Goal: Transaction & Acquisition: Purchase product/service

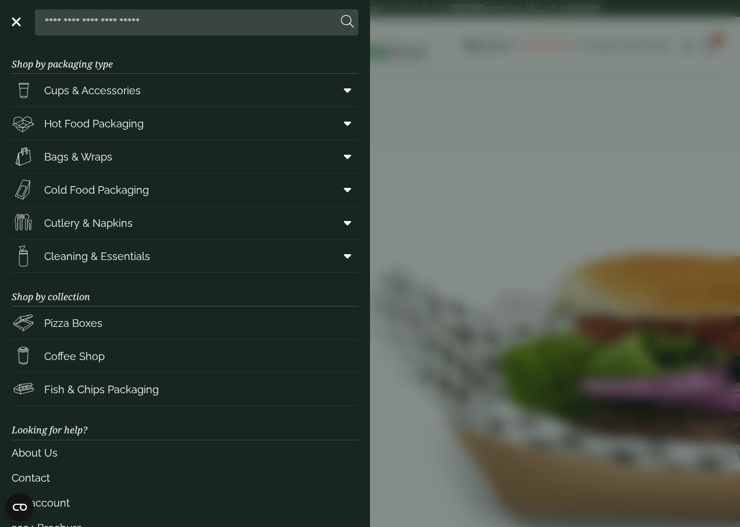
click at [14, 22] on link "Menu" at bounding box center [15, 21] width 12 height 12
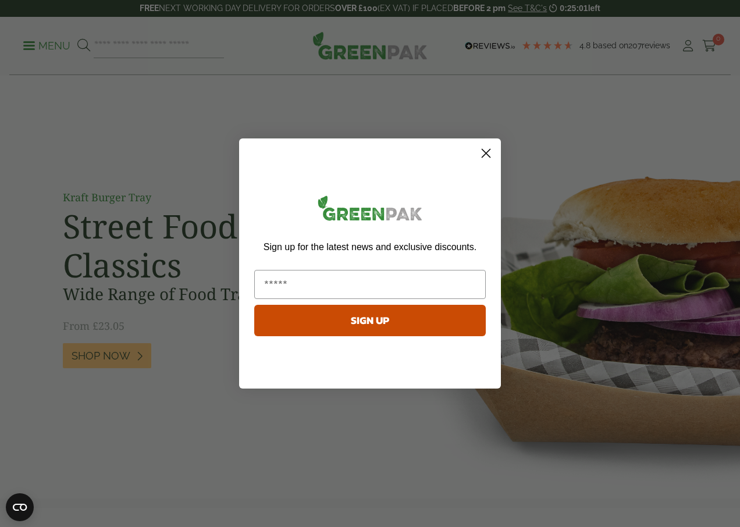
click at [487, 152] on icon "Close dialog" at bounding box center [486, 153] width 8 height 8
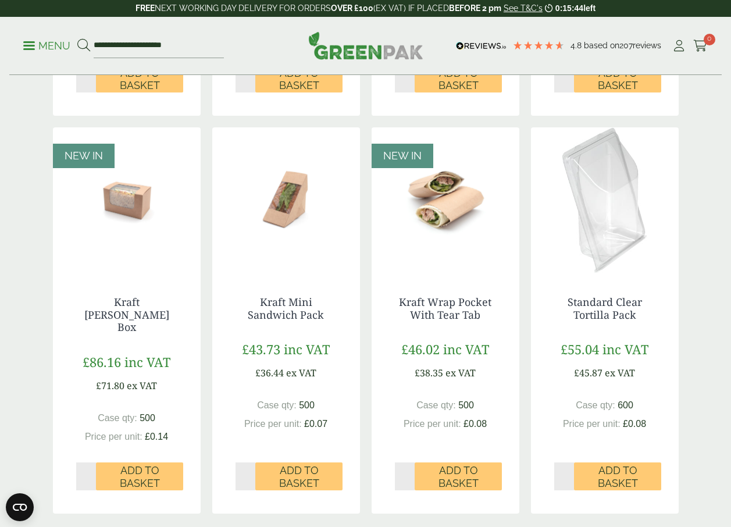
scroll to position [1105, 0]
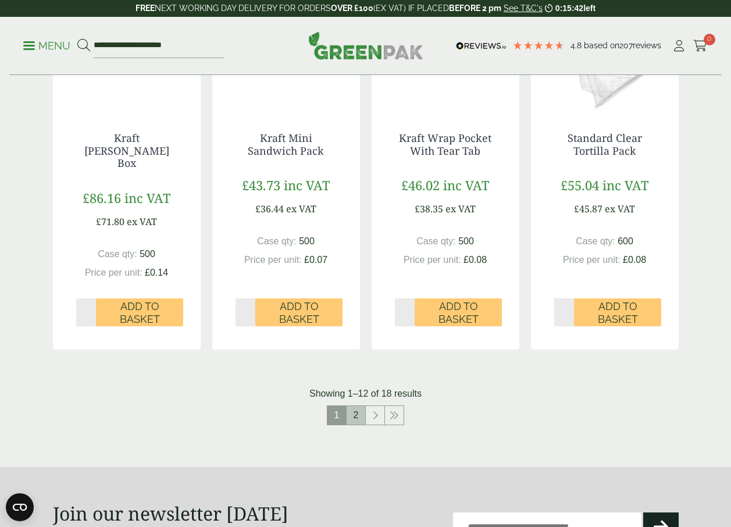
click at [360, 406] on link "2" at bounding box center [356, 415] width 19 height 19
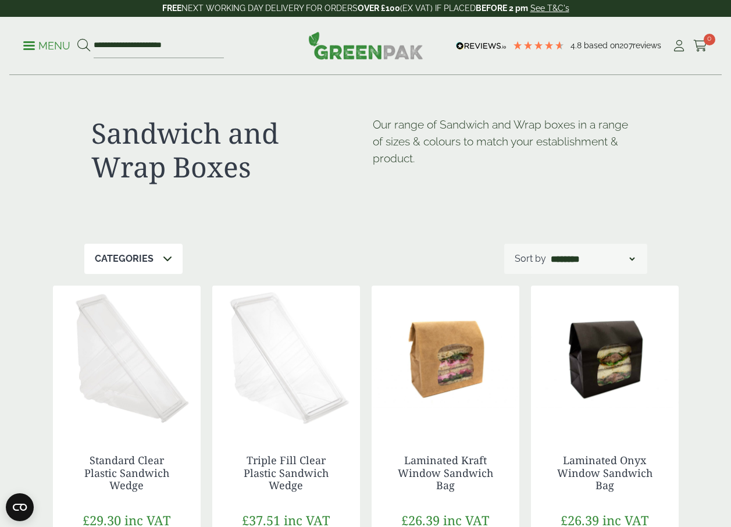
click at [31, 47] on p "Menu" at bounding box center [46, 46] width 47 height 14
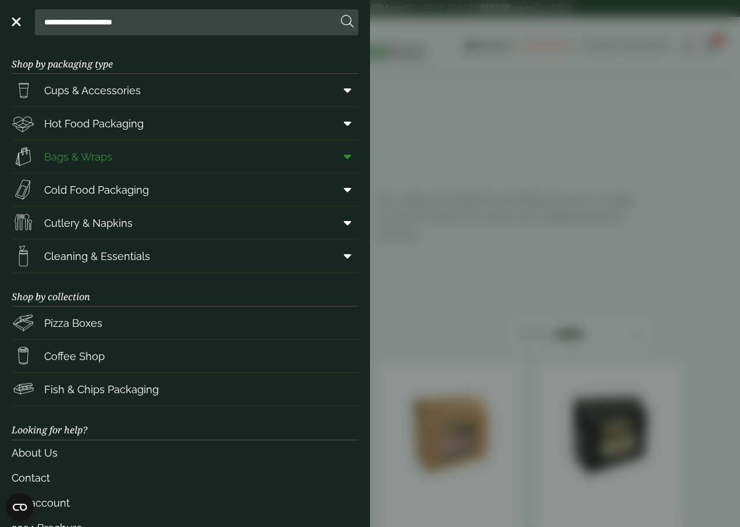
click at [342, 159] on span at bounding box center [345, 156] width 26 height 22
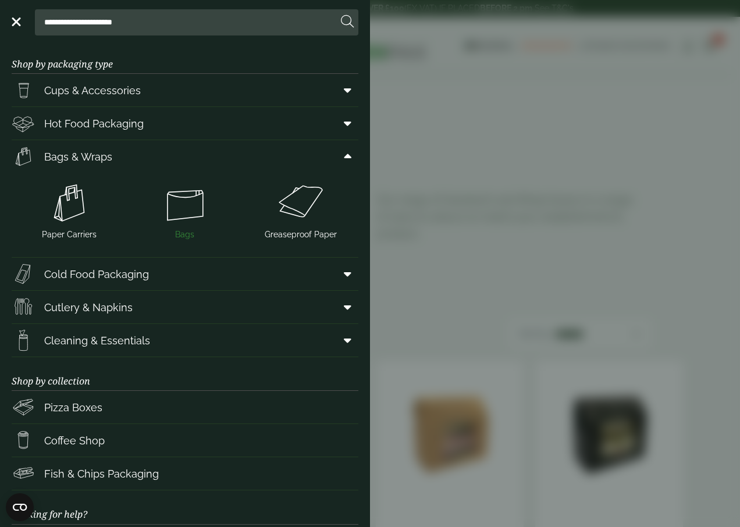
click at [183, 214] on img at bounding box center [185, 203] width 106 height 47
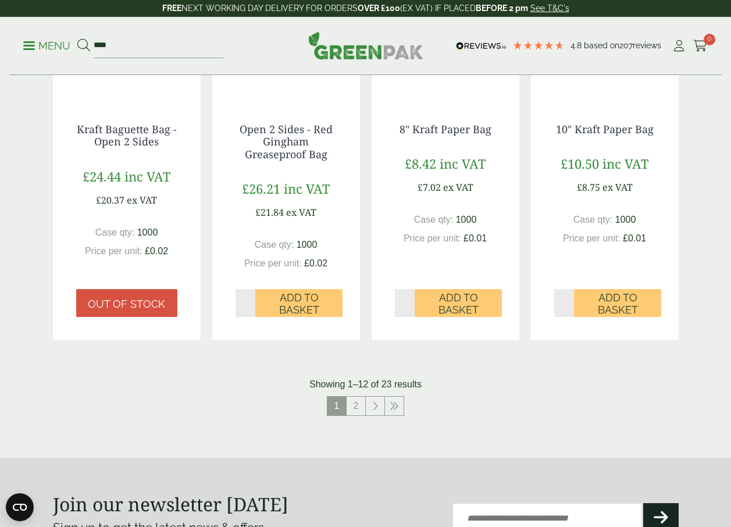
scroll to position [1105, 0]
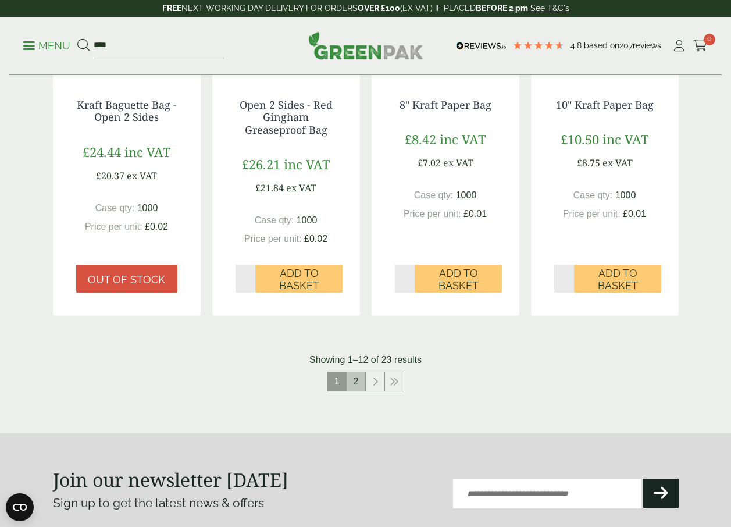
click at [357, 385] on link "2" at bounding box center [356, 381] width 19 height 19
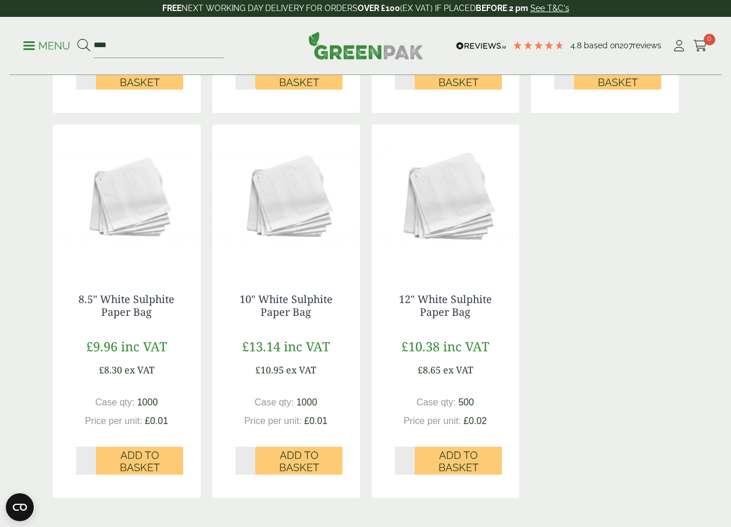
scroll to position [988, 0]
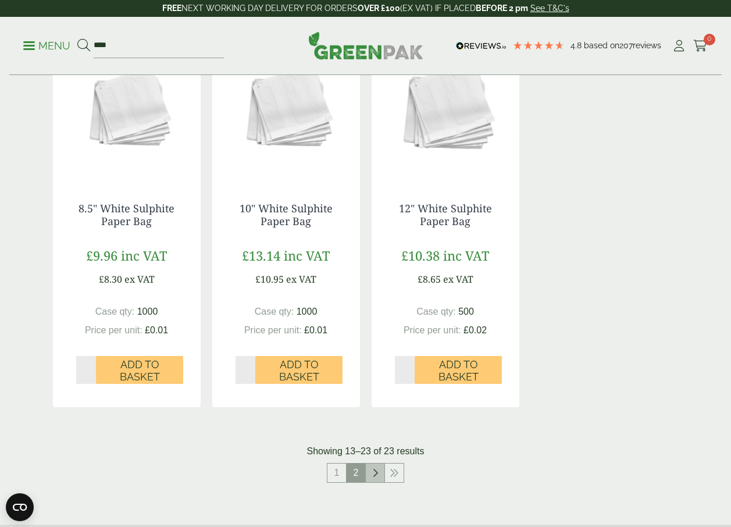
click at [378, 476] on link at bounding box center [375, 472] width 19 height 19
